Goal: Register for event/course

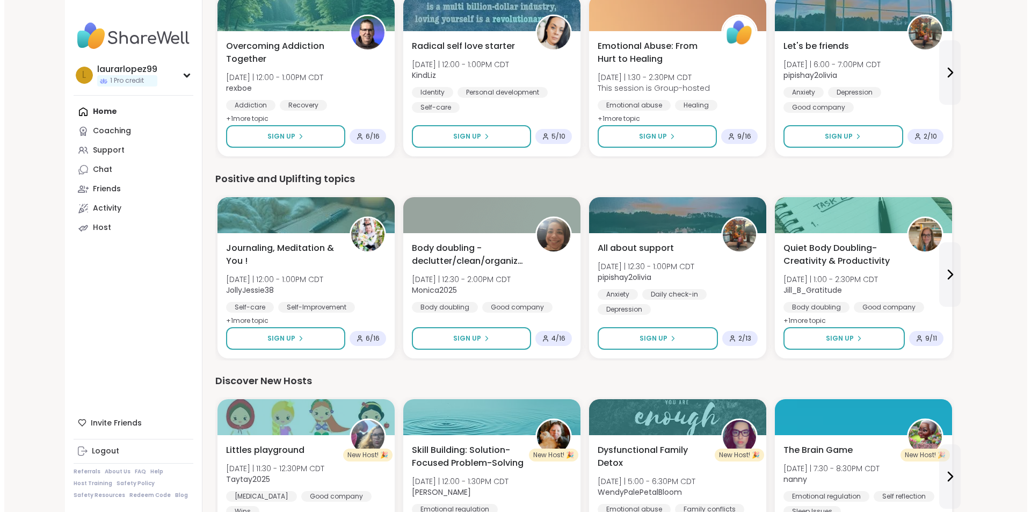
scroll to position [805, 0]
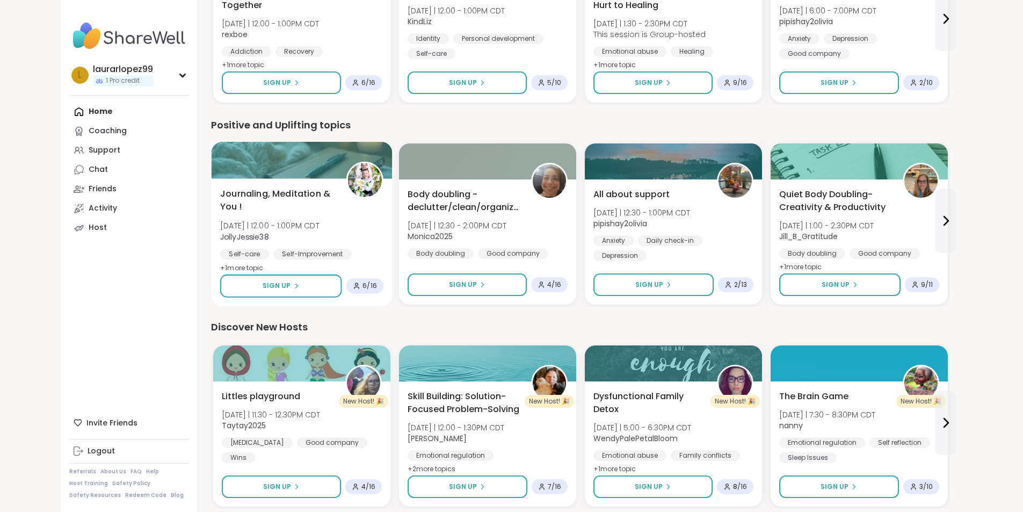
click at [220, 264] on span "+ 1 more topic" at bounding box center [241, 267] width 43 height 9
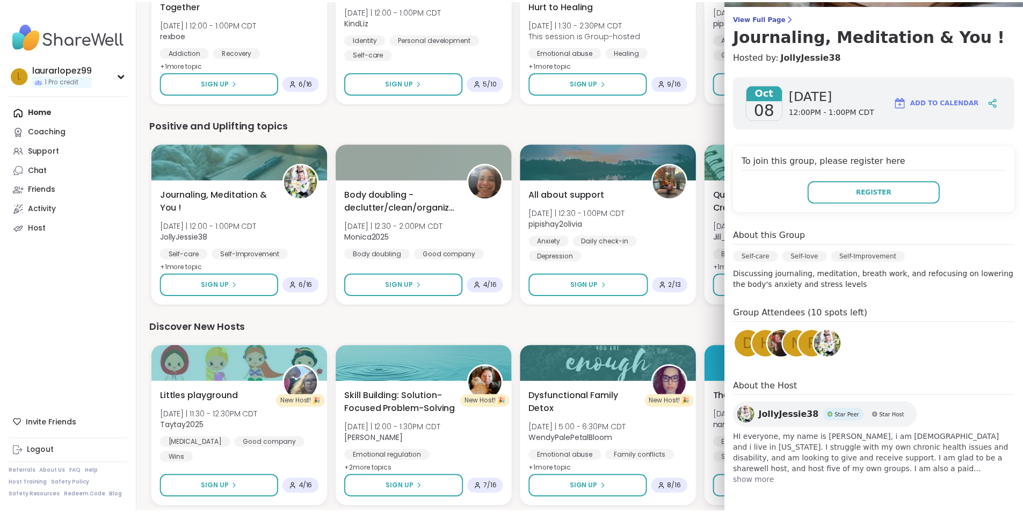
scroll to position [0, 0]
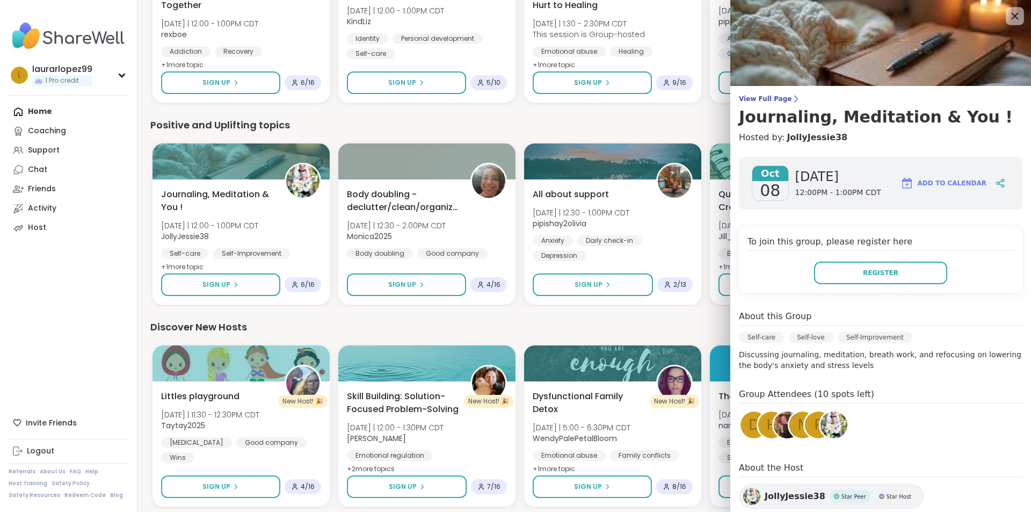
click at [1006, 9] on div at bounding box center [1015, 16] width 18 height 18
click at [1008, 16] on icon at bounding box center [1014, 15] width 13 height 13
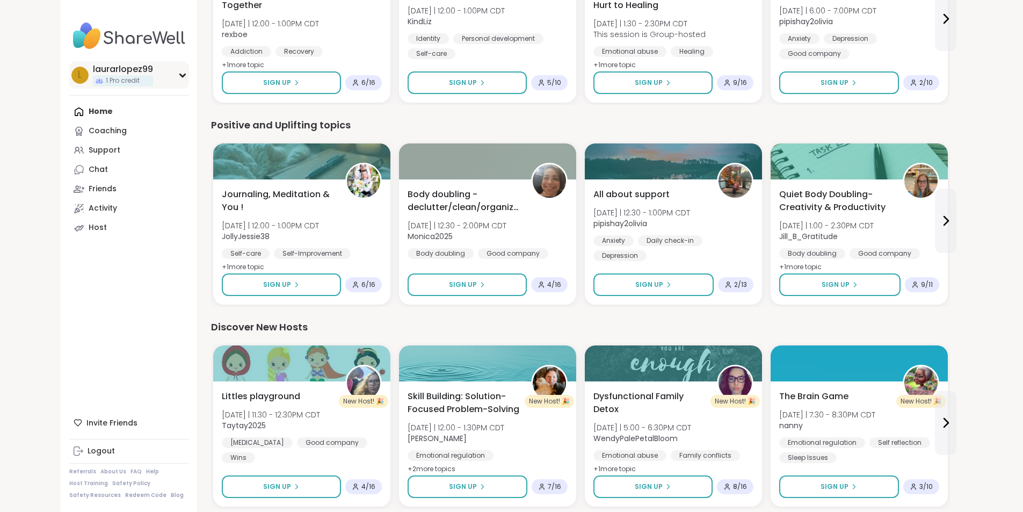
click at [122, 69] on div "l laurarlopez99 1 Pro credit" at bounding box center [129, 74] width 120 height 27
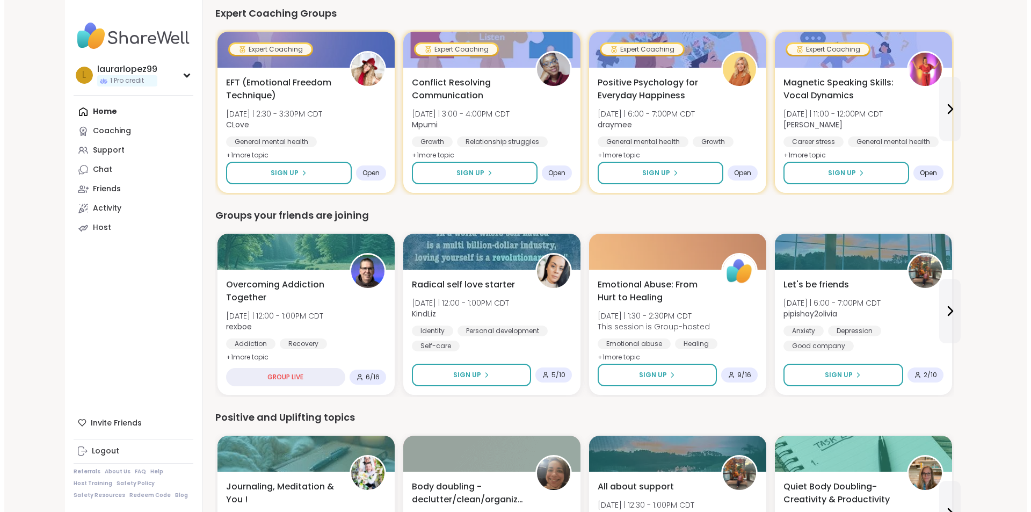
scroll to position [460, 0]
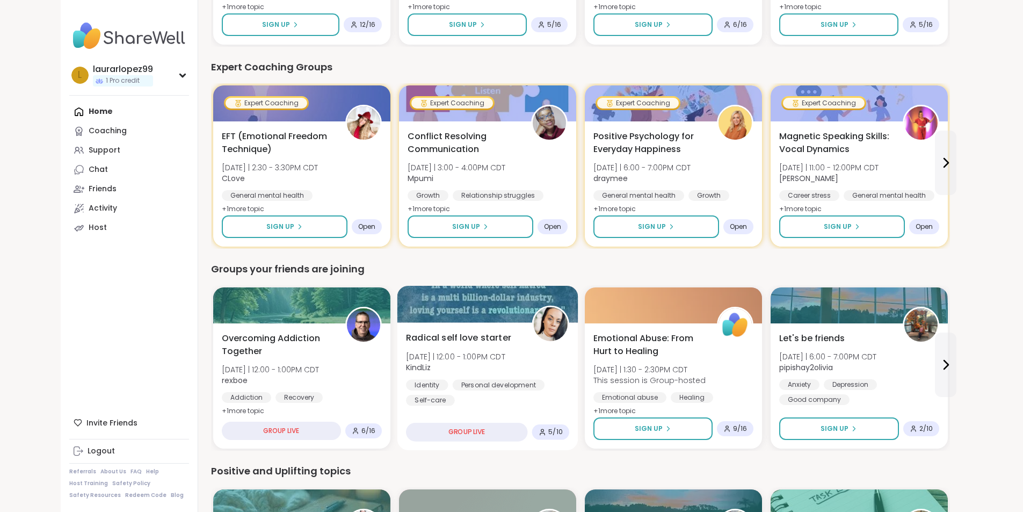
click at [501, 404] on div "Identity Personal development Self-care" at bounding box center [487, 392] width 163 height 26
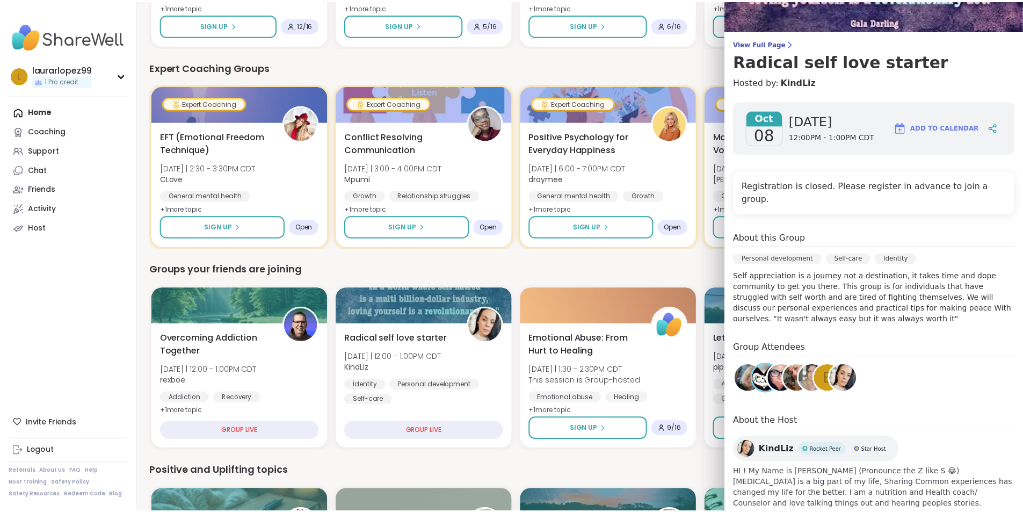
scroll to position [0, 0]
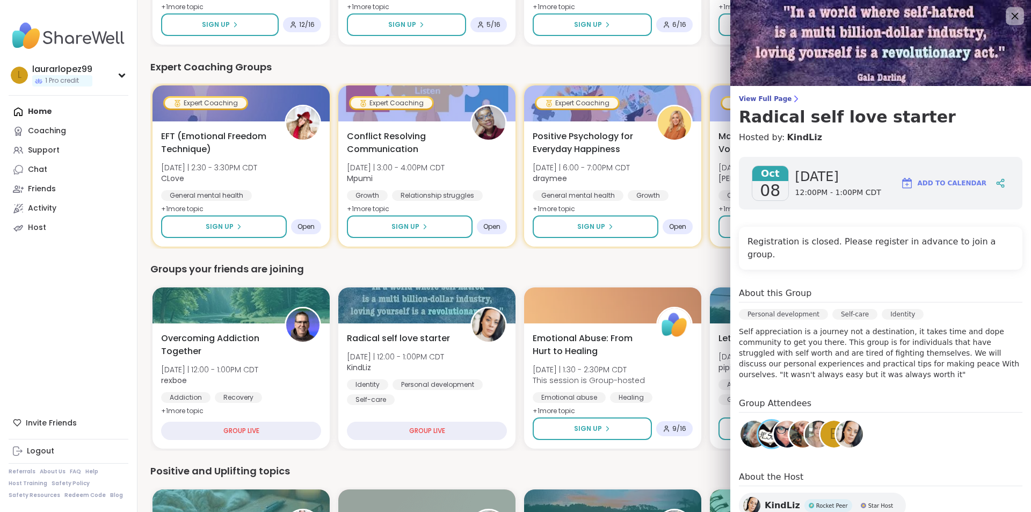
click at [1008, 12] on icon at bounding box center [1014, 15] width 13 height 13
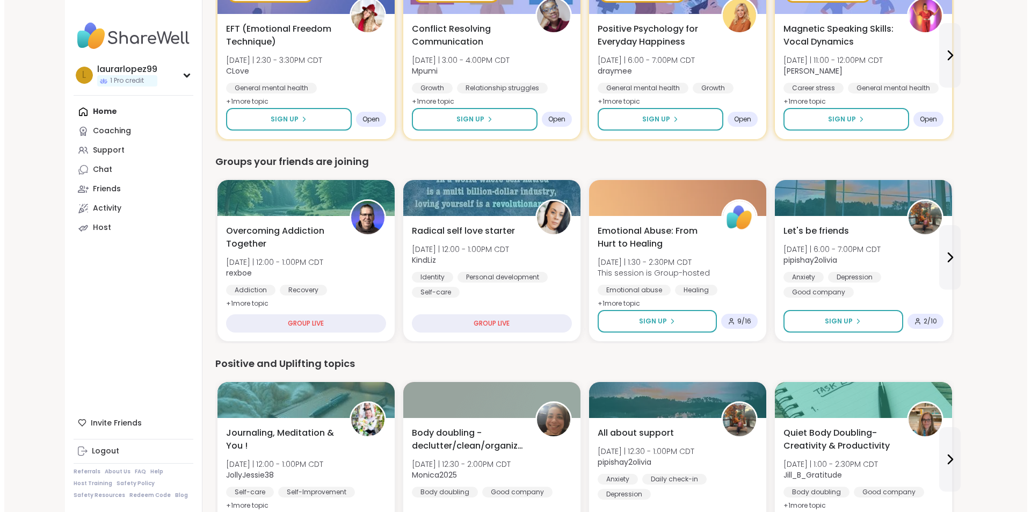
scroll to position [674, 0]
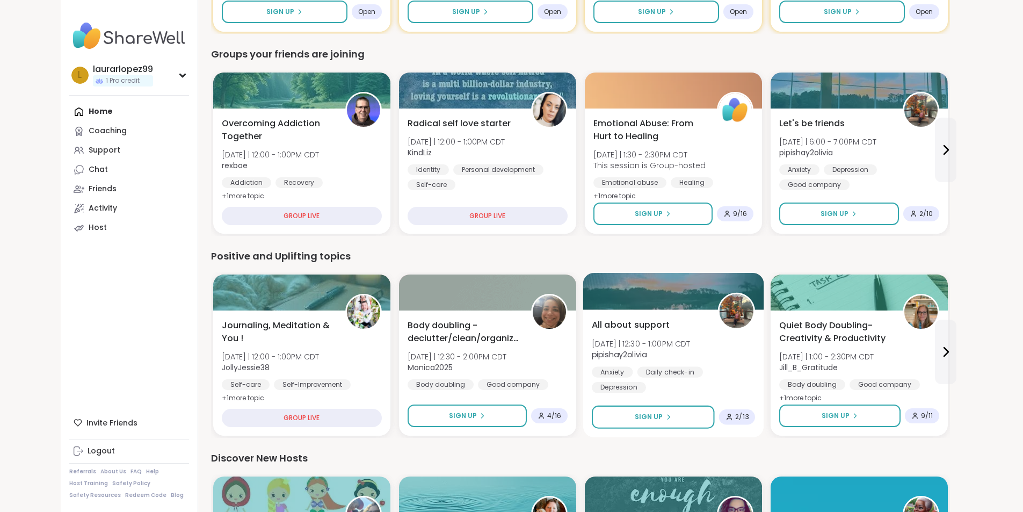
click at [735, 414] on span "2 / 13" at bounding box center [741, 416] width 13 height 9
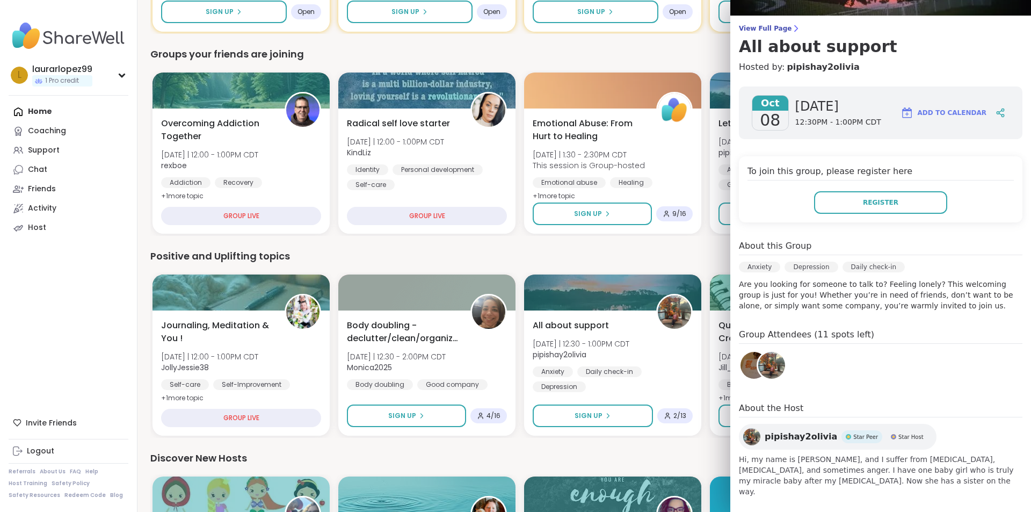
scroll to position [0, 0]
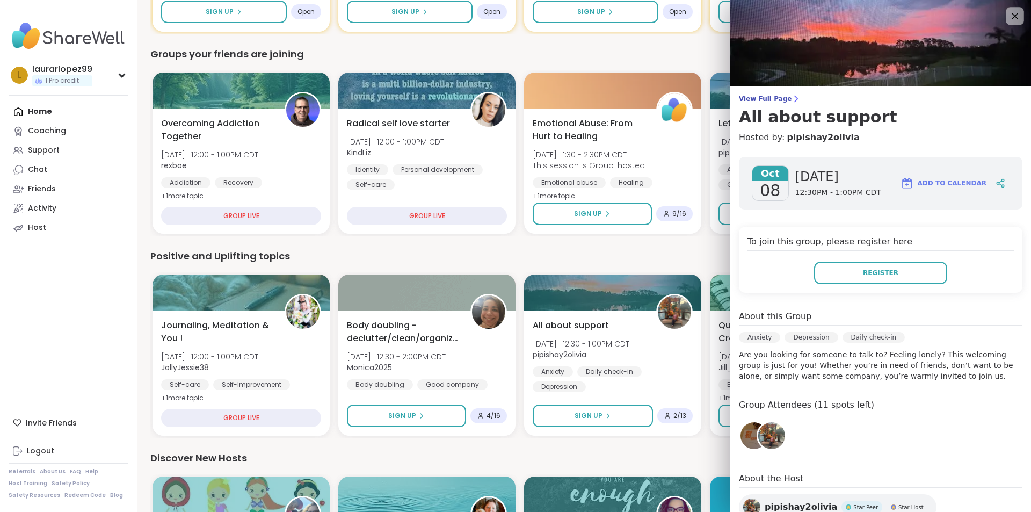
click at [1006, 12] on div at bounding box center [1015, 16] width 18 height 18
click at [1008, 17] on icon at bounding box center [1014, 15] width 13 height 13
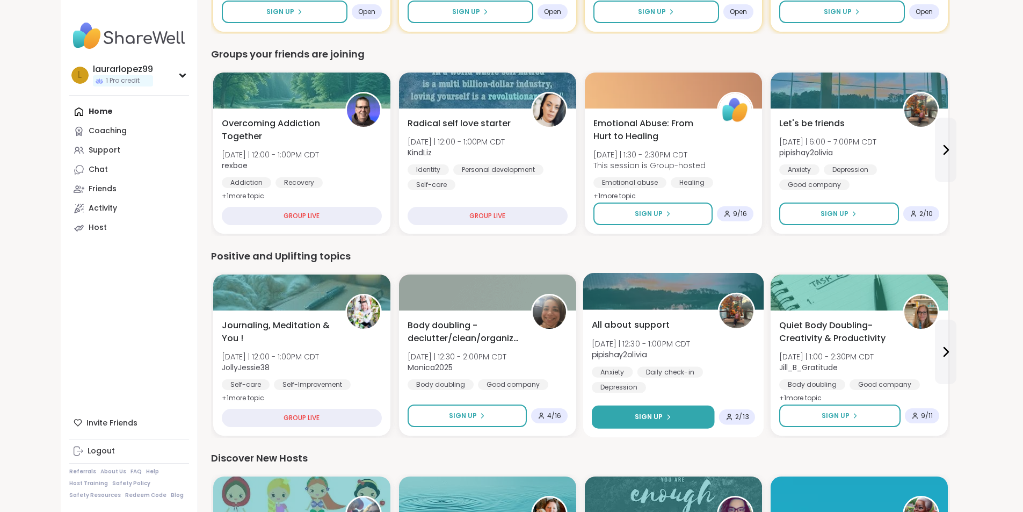
click at [636, 419] on button "Sign Up" at bounding box center [653, 416] width 122 height 23
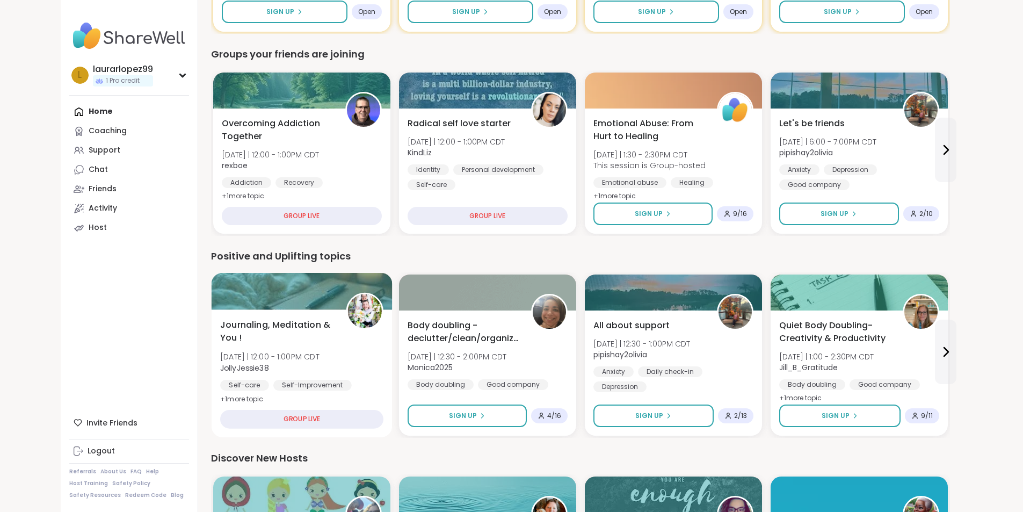
click at [257, 312] on div "Journaling, Meditation & You ! Wed 10/8 | 12:00 - 1:00PM CDT JollyJessie38 Self…" at bounding box center [301, 373] width 181 height 128
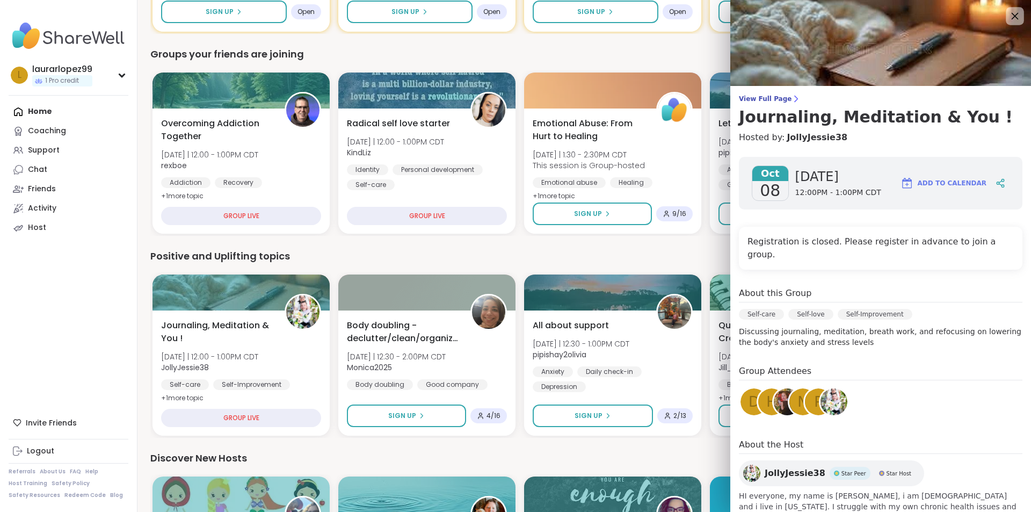
click at [1008, 22] on icon at bounding box center [1014, 15] width 13 height 13
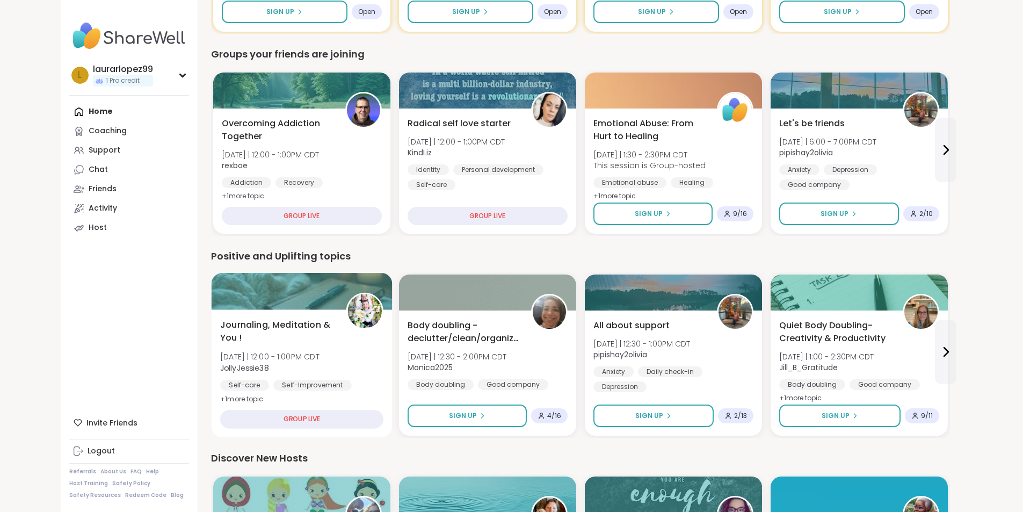
click at [347, 325] on img at bounding box center [364, 311] width 34 height 34
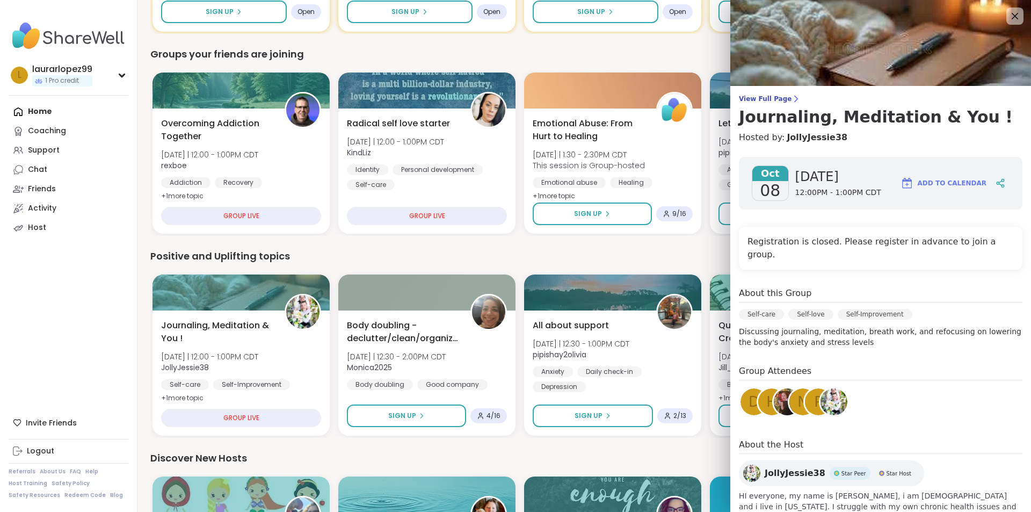
click at [825, 388] on img at bounding box center [833, 401] width 27 height 27
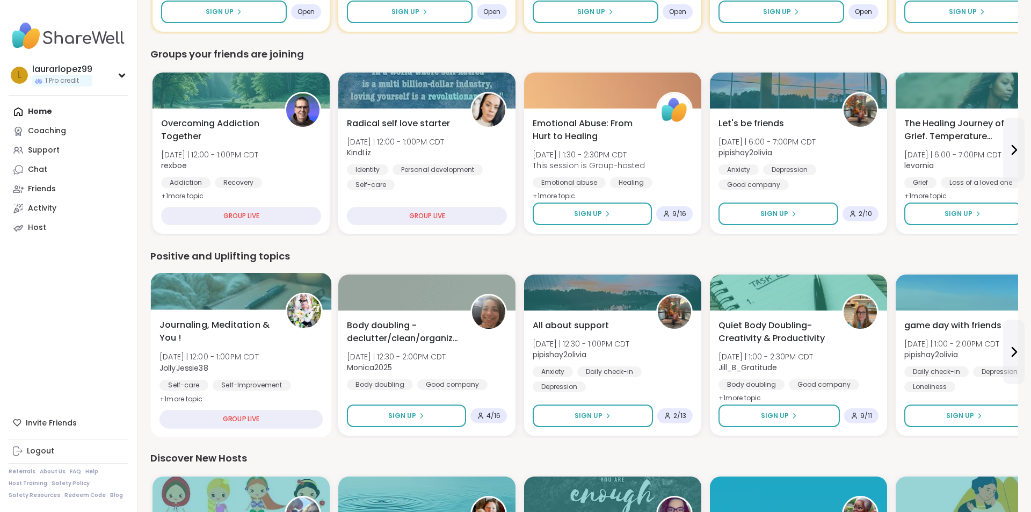
click at [277, 371] on div "Journaling, Meditation & You ! Wed 10/8 | 12:00 - 1:00PM CDT JollyJessie38 Self…" at bounding box center [240, 362] width 163 height 88
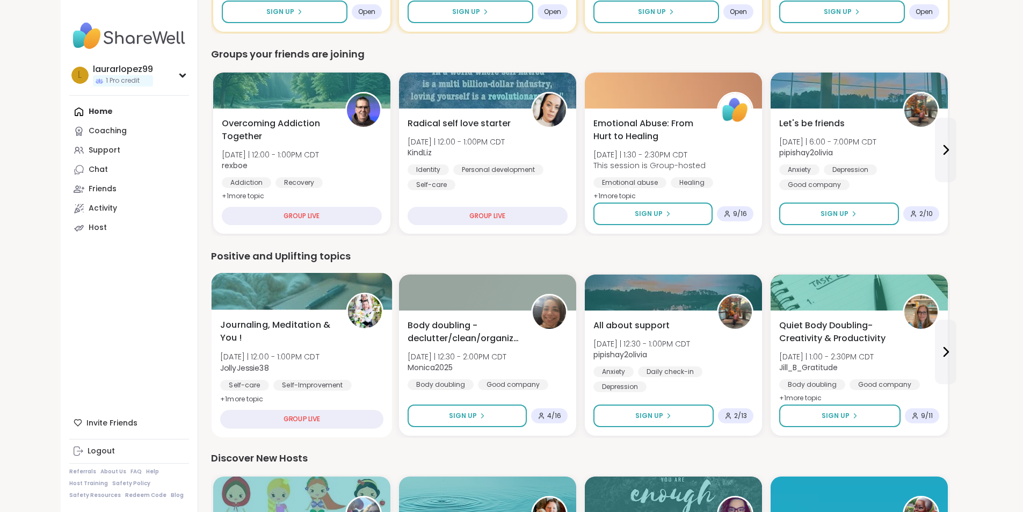
click at [347, 304] on img at bounding box center [364, 311] width 34 height 34
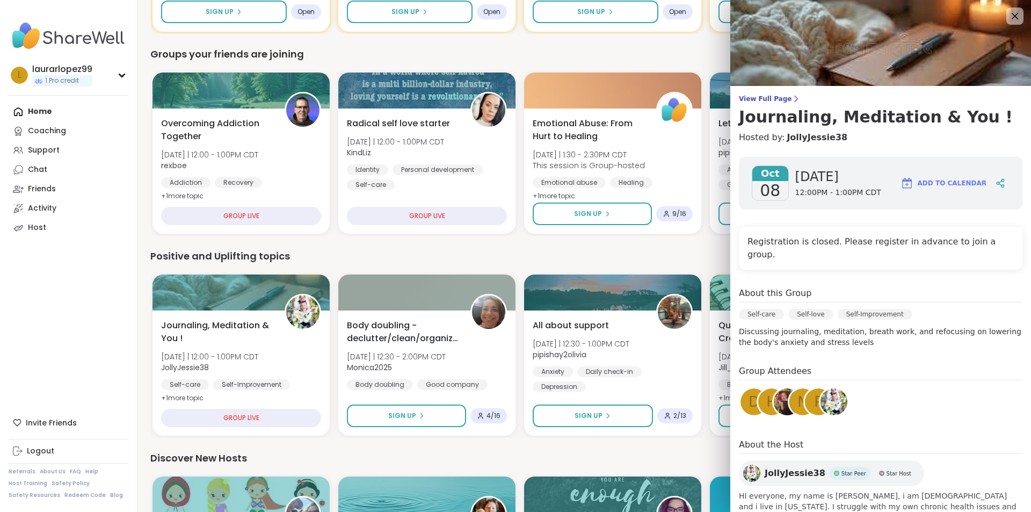
click at [825, 397] on img at bounding box center [833, 401] width 27 height 27
click at [1008, 16] on icon at bounding box center [1014, 15] width 13 height 13
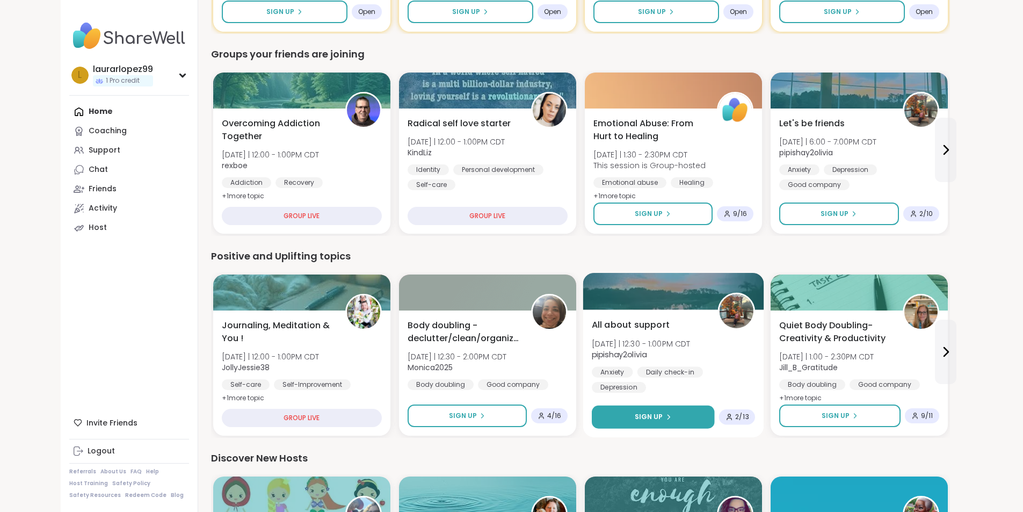
click at [592, 422] on button "Sign Up" at bounding box center [653, 416] width 122 height 23
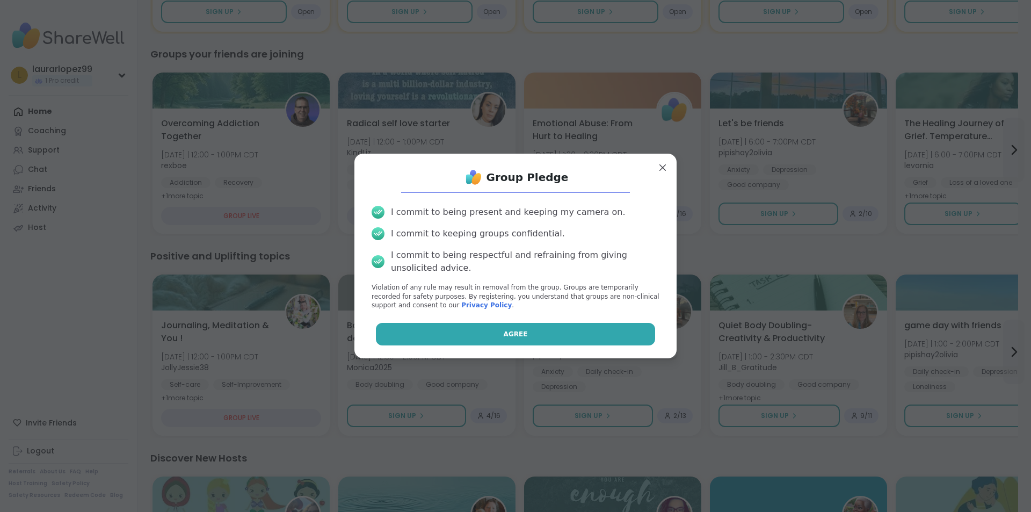
click at [522, 343] on button "Agree" at bounding box center [516, 334] width 280 height 23
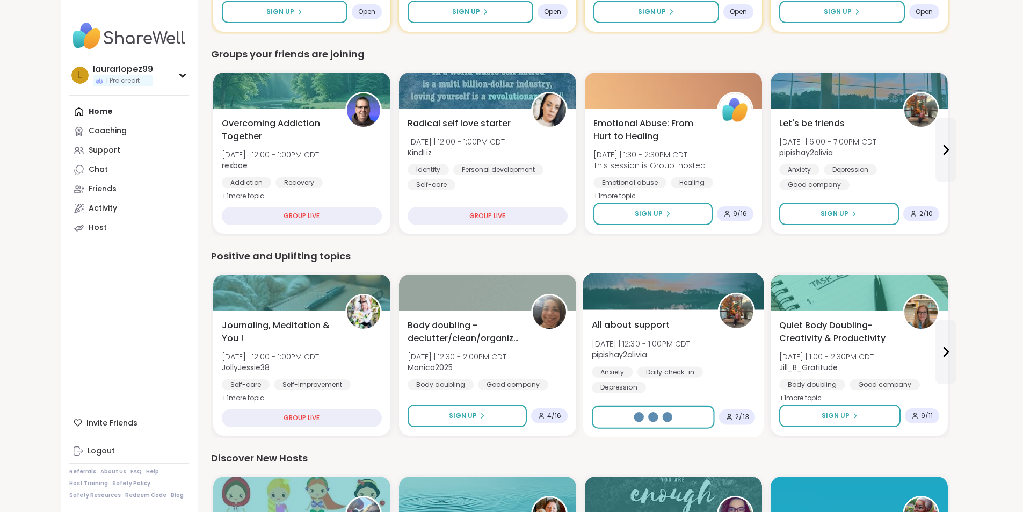
click at [735, 419] on span "2 / 13" at bounding box center [741, 416] width 13 height 9
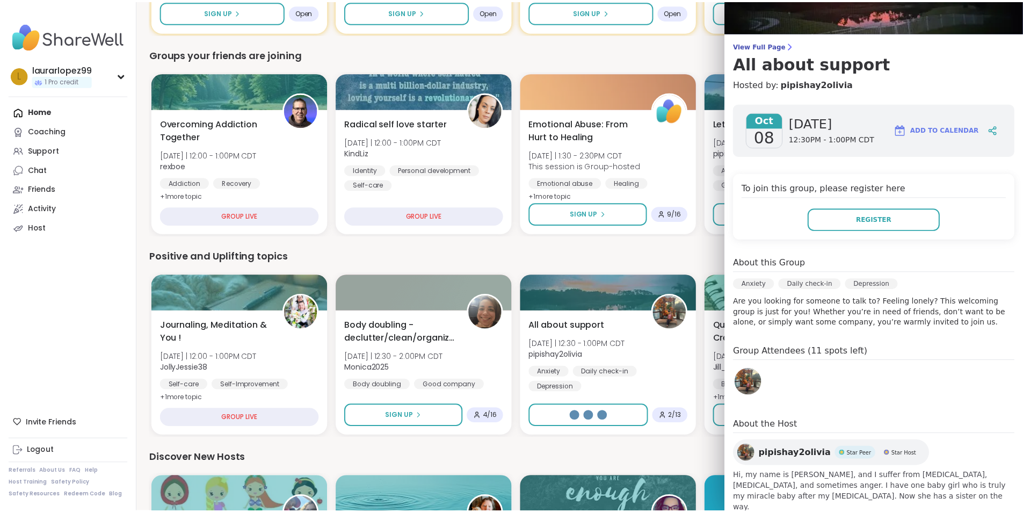
scroll to position [70, 0]
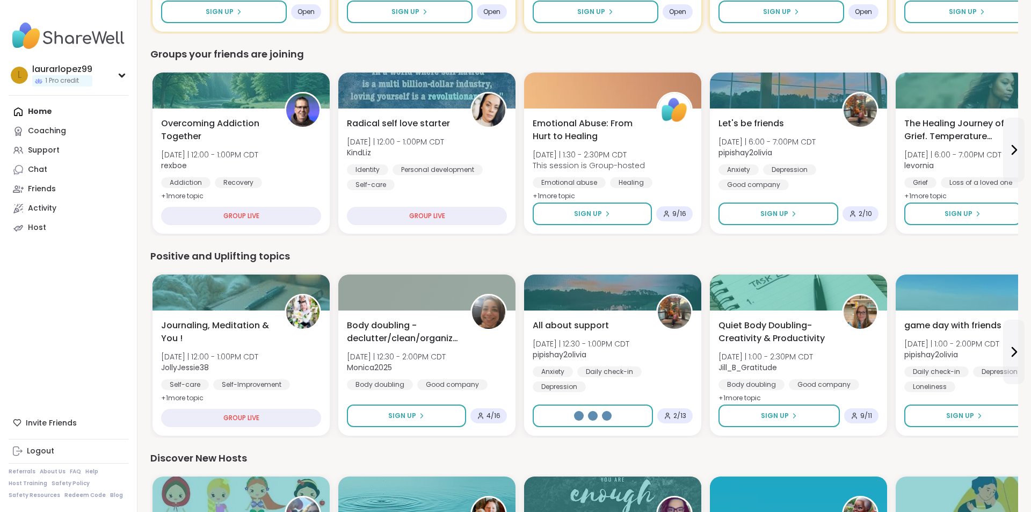
click at [695, 455] on div "Discover New Hosts" at bounding box center [584, 457] width 868 height 15
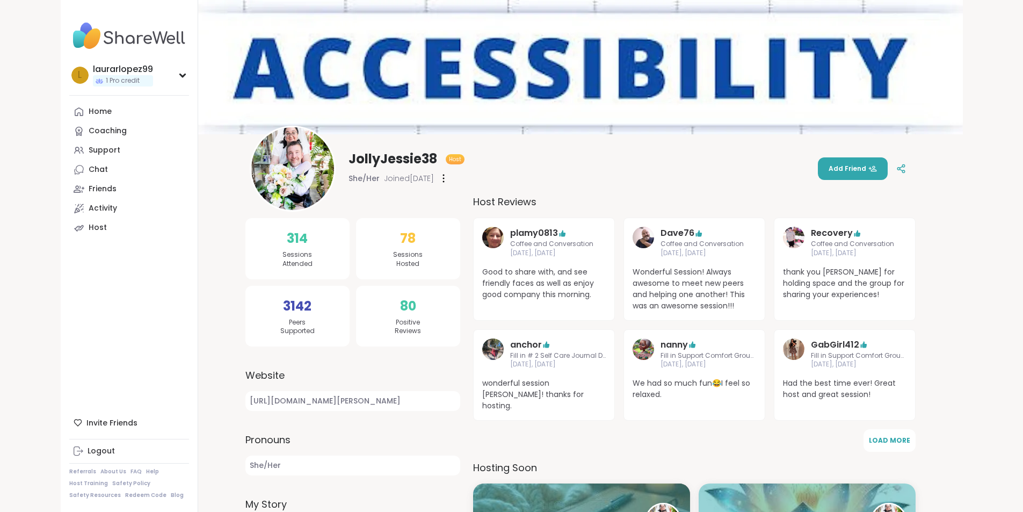
scroll to position [215, 0]
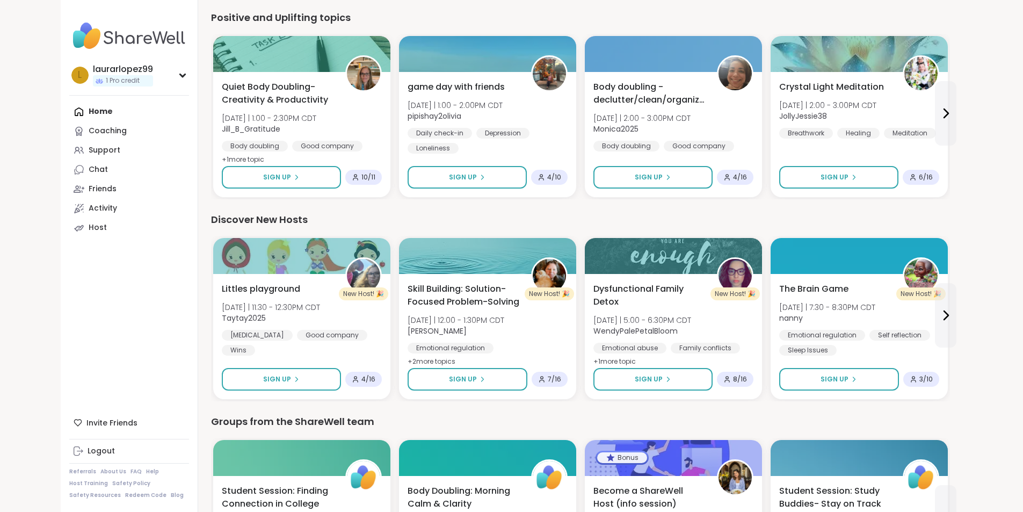
scroll to position [1050, 0]
